Goal: Information Seeking & Learning: Find specific page/section

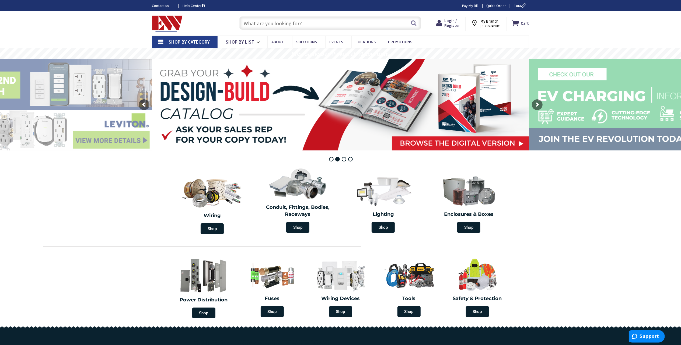
click at [49, 216] on section "Wiring Shop Conduit, Fittings, Bodies, Raceways Shop Lighting Shop Enclosures &…" at bounding box center [340, 200] width 681 height 73
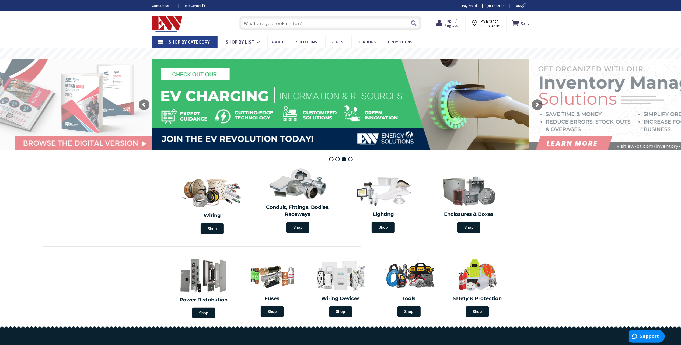
click at [99, 221] on section "Wiring Shop Conduit, Fittings, Bodies, Raceways Shop Lighting Shop Enclosures &…" at bounding box center [340, 200] width 681 height 73
click at [284, 23] on input "text" at bounding box center [330, 22] width 182 height 13
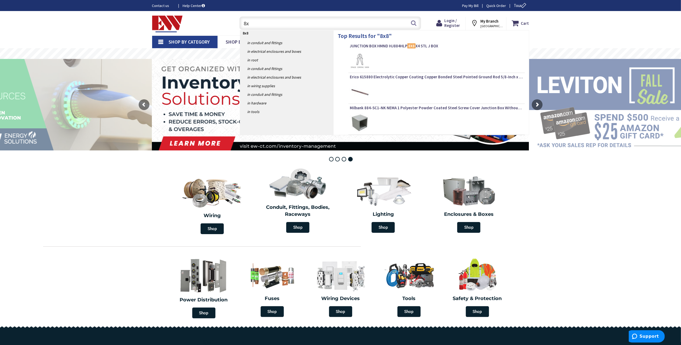
type input "8"
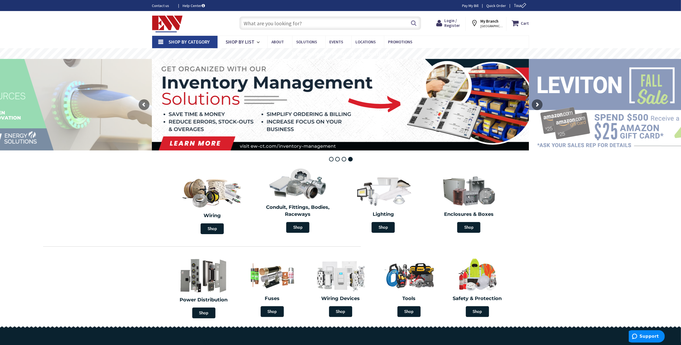
drag, startPoint x: 256, startPoint y: 19, endPoint x: 260, endPoint y: 23, distance: 5.7
click at [256, 19] on input "text" at bounding box center [330, 22] width 182 height 13
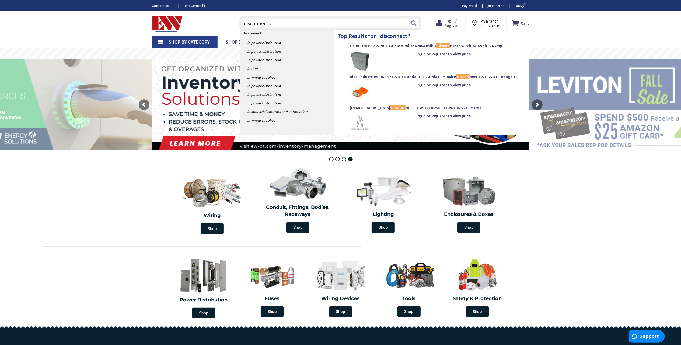
type input "disconnects"
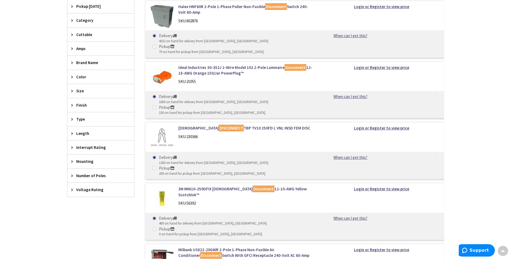
scroll to position [197, 0]
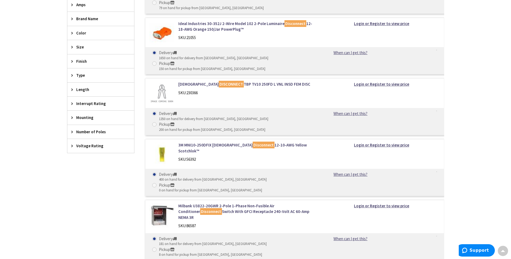
scroll to position [251, 0]
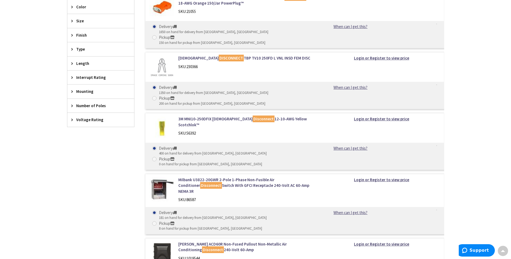
click at [86, 189] on div "Filters 244 items Pickup Today New Haven (0 mi) (37) Guilford (12.41 mi) (8) St…" at bounding box center [100, 235] width 67 height 612
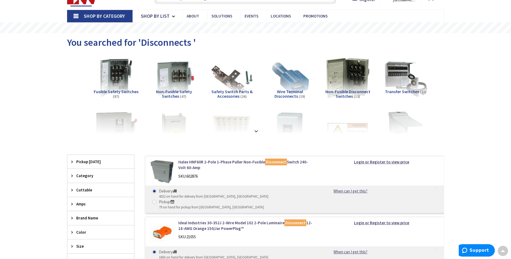
scroll to position [0, 0]
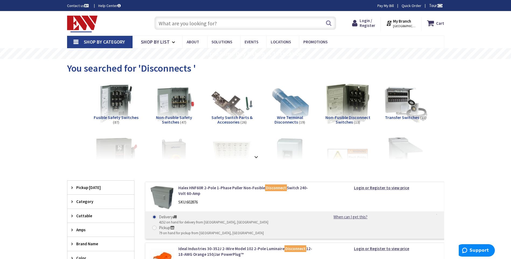
drag, startPoint x: 30, startPoint y: 103, endPoint x: 34, endPoint y: 103, distance: 4.6
click at [257, 155] on strong at bounding box center [256, 155] width 6 height 6
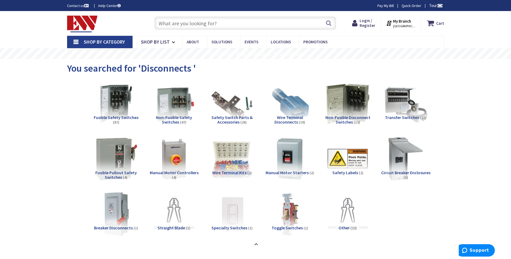
click at [88, 81] on div "Fusible Safety Switches (87) Non-Fusible Safety Switches (47) Safety Switch Par…" at bounding box center [255, 163] width 358 height 168
